Goal: Check status: Check status

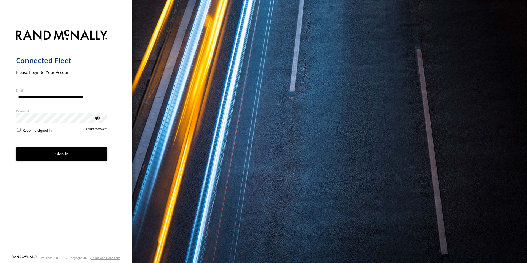
click at [56, 156] on button "Sign in" at bounding box center [62, 155] width 92 height 14
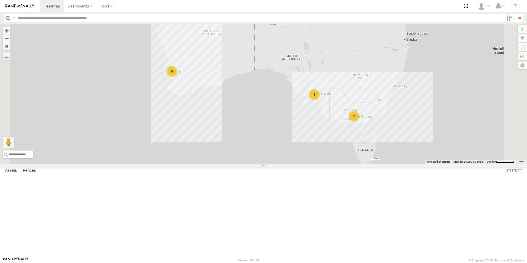
click at [320, 100] on div "3" at bounding box center [314, 94] width 11 height 11
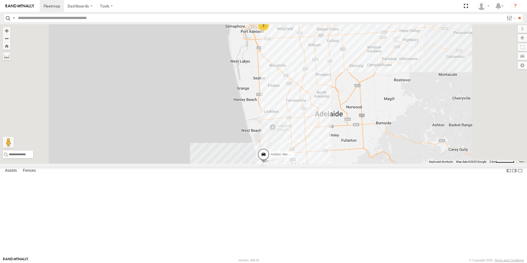
click at [269, 31] on div "2" at bounding box center [263, 25] width 11 height 11
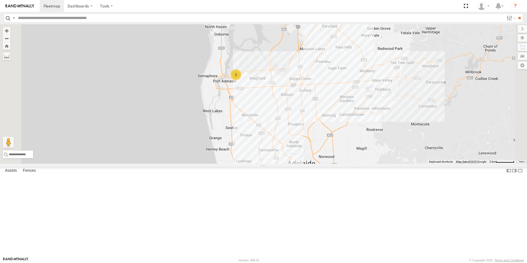
drag, startPoint x: 351, startPoint y: 179, endPoint x: 340, endPoint y: 151, distance: 30.0
click at [340, 151] on div "Ashton Vending Van S726CZT 2" at bounding box center [263, 94] width 527 height 140
click at [242, 81] on div "2" at bounding box center [235, 74] width 11 height 11
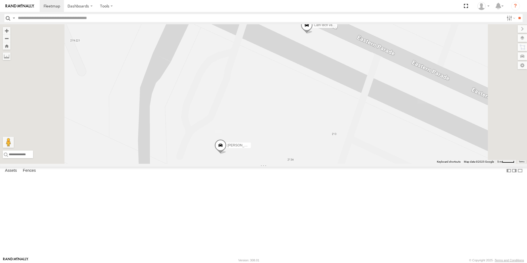
click at [313, 34] on span at bounding box center [307, 26] width 12 height 15
click at [341, 28] on label at bounding box center [336, 26] width 11 height 4
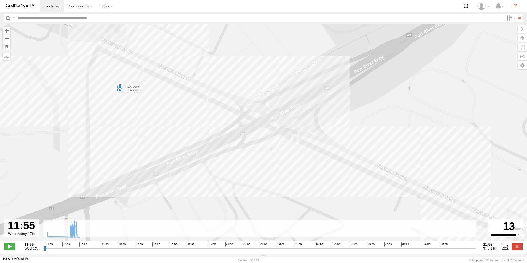
drag, startPoint x: 66, startPoint y: 70, endPoint x: 107, endPoint y: 128, distance: 71.0
click at [107, 128] on div "Cam tech van S943DGC 11:56 Wed 13:36 Wed 13:45 Wed" at bounding box center [263, 135] width 527 height 223
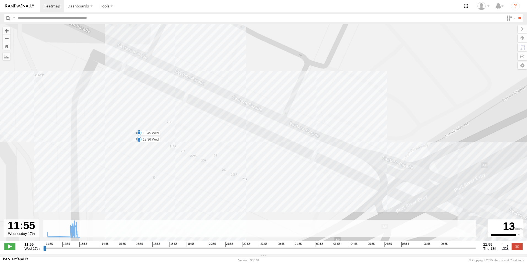
drag, startPoint x: 115, startPoint y: 123, endPoint x: 144, endPoint y: 167, distance: 52.1
click at [144, 167] on div "Cam tech van S943DGC 11:56 Wed 13:36 Wed 13:45 Wed" at bounding box center [263, 135] width 527 height 223
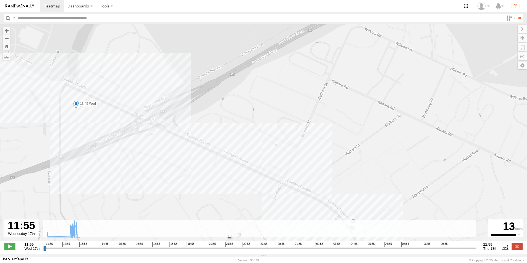
drag, startPoint x: 155, startPoint y: 206, endPoint x: 103, endPoint y: 106, distance: 112.8
click at [103, 106] on div "Cam tech van S943DGC 11:56 Wed 13:36 Wed 13:45 Wed" at bounding box center [263, 135] width 527 height 223
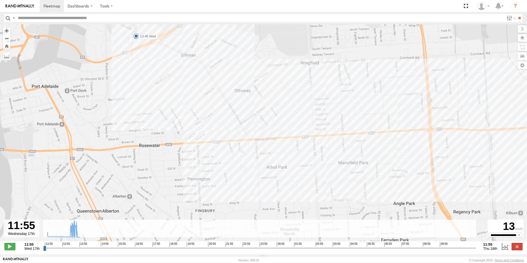
drag, startPoint x: 153, startPoint y: 201, endPoint x: 168, endPoint y: 76, distance: 126.2
click at [168, 75] on div "Cam tech van S943DGC 11:56 Wed 13:36 Wed 13:45 Wed" at bounding box center [263, 135] width 527 height 223
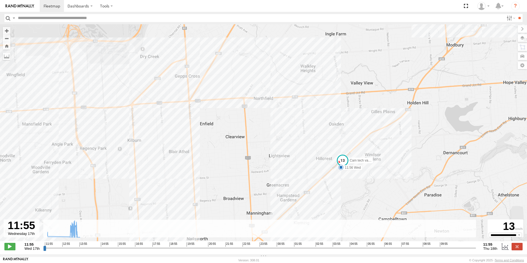
drag, startPoint x: 408, startPoint y: 140, endPoint x: 161, endPoint y: 122, distance: 247.9
click at [161, 122] on div "Cam tech van S943DGC 11:56 Wed 13:36 Wed 13:45 Wed" at bounding box center [263, 135] width 527 height 223
click at [67, 251] on input "range" at bounding box center [259, 247] width 433 height 5
click at [7, 249] on span at bounding box center [9, 246] width 11 height 7
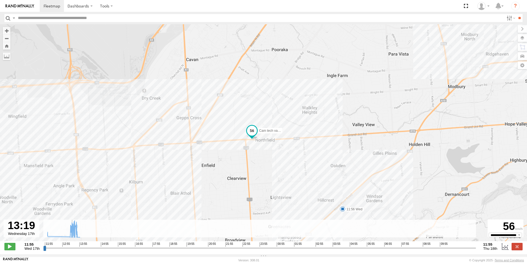
drag, startPoint x: 146, startPoint y: 128, endPoint x: 372, endPoint y: 184, distance: 233.8
click at [372, 184] on div "Cam tech van S943DGC 11:56 Wed 13:36 Wed 13:45 Wed" at bounding box center [263, 135] width 527 height 223
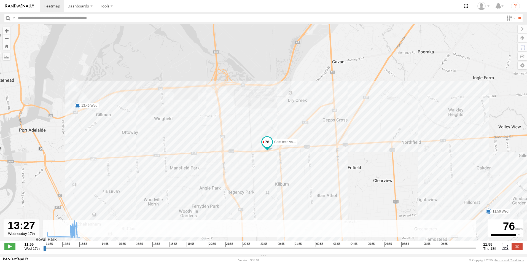
drag, startPoint x: 66, startPoint y: 114, endPoint x: 248, endPoint y: 119, distance: 181.8
click at [248, 119] on div "Cam tech van S943DGC 11:56 Wed 13:36 Wed 13:45 Wed" at bounding box center [263, 135] width 527 height 223
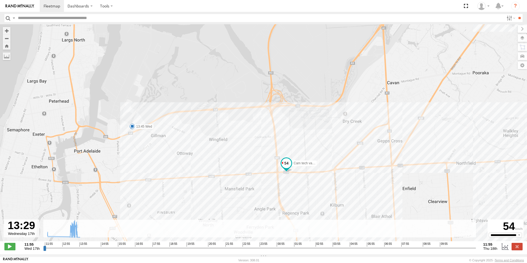
drag, startPoint x: 160, startPoint y: 119, endPoint x: 215, endPoint y: 142, distance: 59.6
click at [215, 142] on div "Cam tech van S943DGC 11:56 Wed 13:36 Wed 13:45 Wed" at bounding box center [263, 135] width 527 height 223
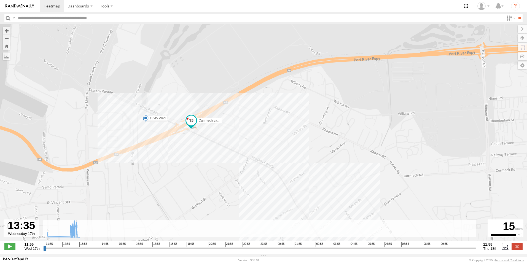
drag, startPoint x: 124, startPoint y: 89, endPoint x: 331, endPoint y: 182, distance: 227.5
click at [331, 182] on div "Cam tech van S943DGC 11:56 Wed 13:36 Wed 13:45 Wed" at bounding box center [263, 135] width 527 height 223
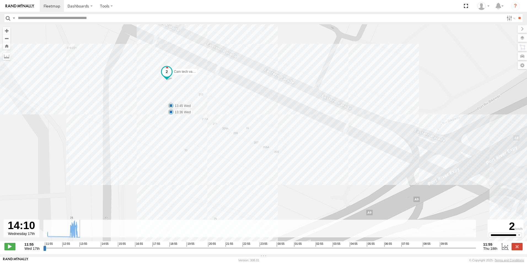
drag, startPoint x: 155, startPoint y: 105, endPoint x: 229, endPoint y: 105, distance: 74.7
click at [229, 105] on div "Cam tech van S943DGC 11:56 Wed 13:36 Wed 13:45 Wed" at bounding box center [263, 135] width 527 height 223
type input "**********"
click at [10, 249] on span at bounding box center [9, 246] width 11 height 7
